Goal: Transaction & Acquisition: Purchase product/service

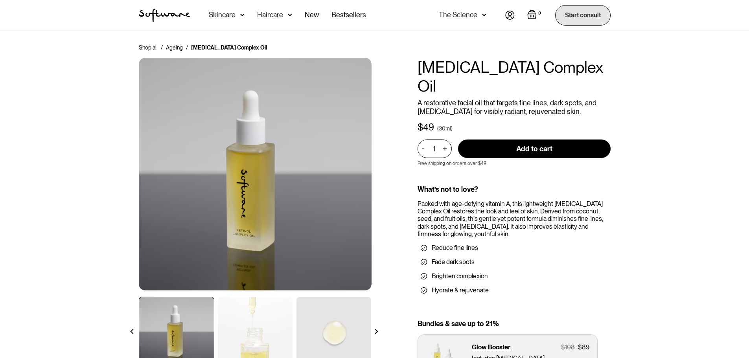
click at [593, 18] on link "Start consult" at bounding box center [582, 15] width 55 height 20
